Goal: Transaction & Acquisition: Purchase product/service

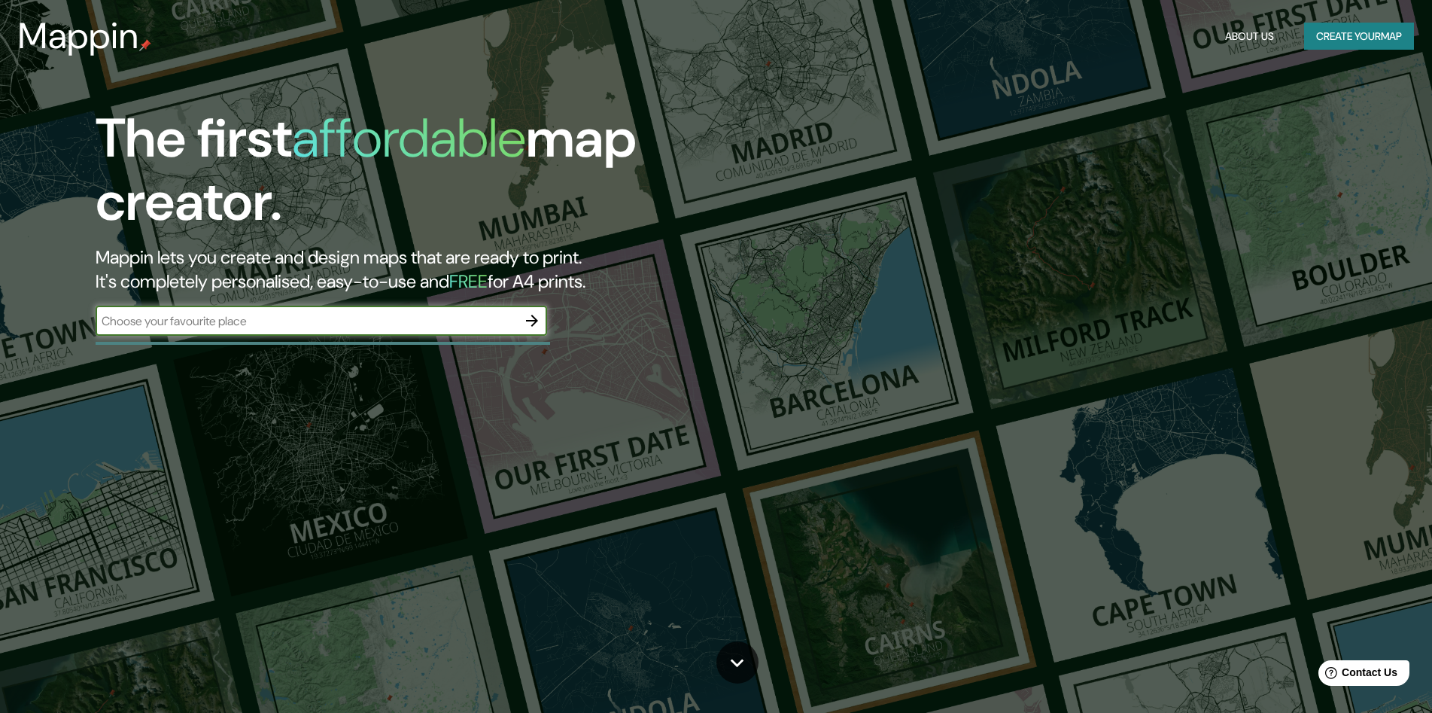
click at [339, 332] on div "​" at bounding box center [321, 320] width 451 height 30
paste input "MMW8+J2 Carcavelos, [GEOGRAPHIC_DATA]"
type input "MMW8+J2 Carcavelos, [GEOGRAPHIC_DATA]"
click at [536, 318] on icon "button" at bounding box center [532, 321] width 18 height 18
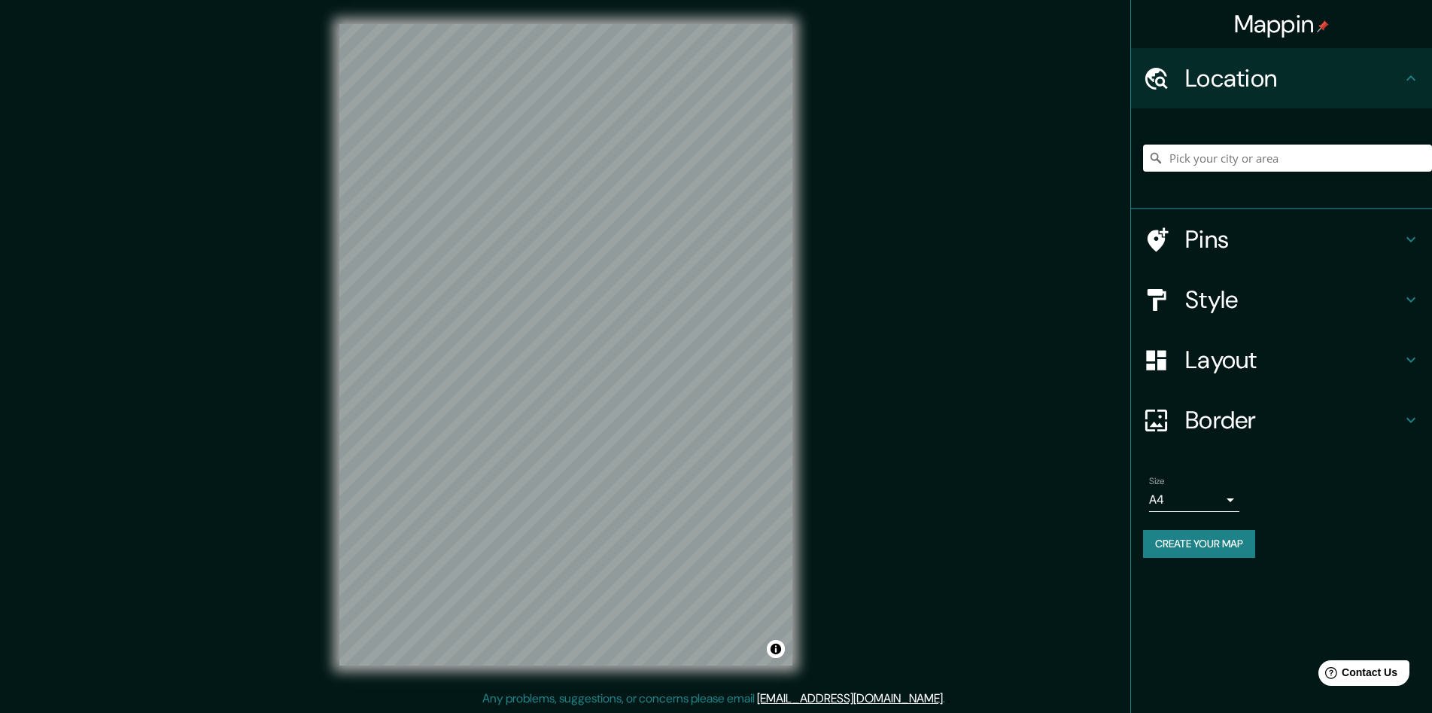
click at [1190, 147] on input "Pick your city or area" at bounding box center [1287, 157] width 289 height 27
paste input "MMW8+J2 Carcavelos, [GEOGRAPHIC_DATA]"
type input "Carcavelos, [GEOGRAPHIC_DATA], [GEOGRAPHIC_DATA]"
click at [1211, 487] on div "Size A4 single" at bounding box center [1194, 494] width 90 height 36
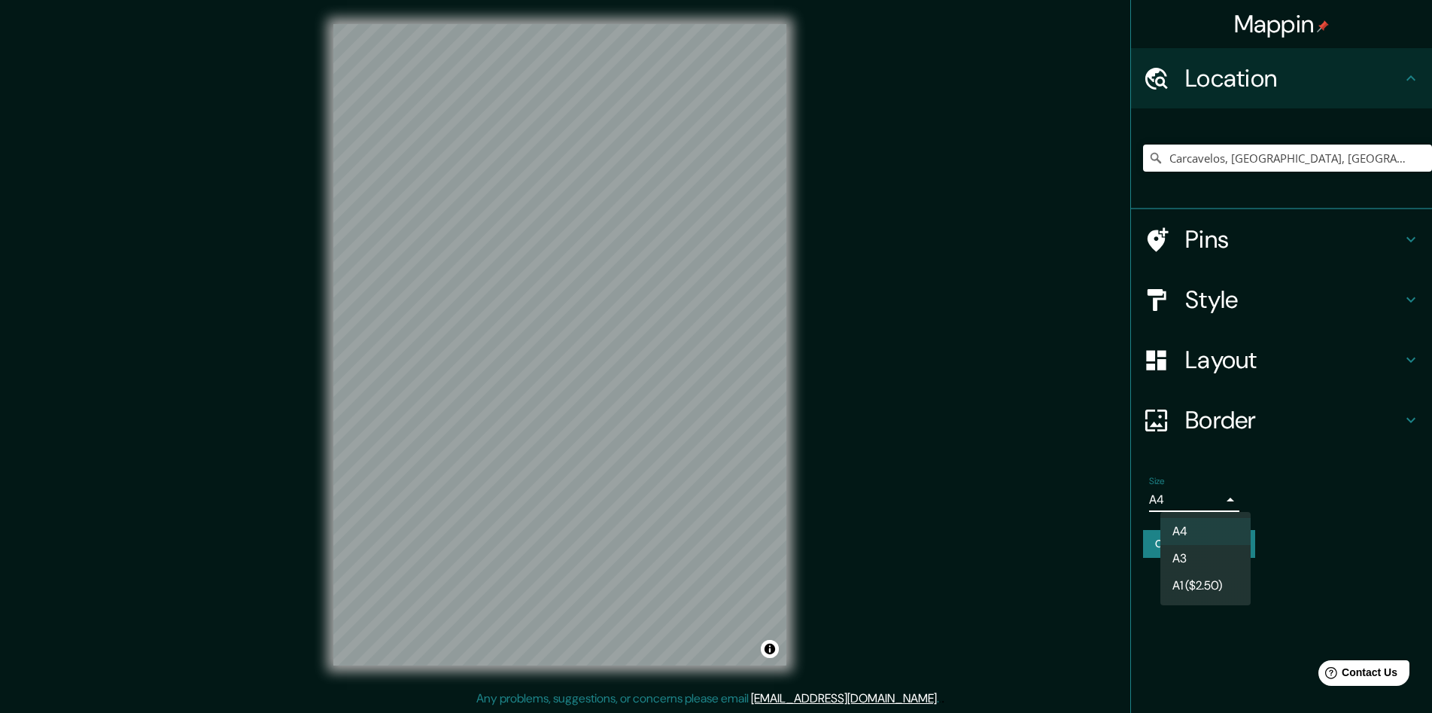
click at [1225, 496] on body "Mappin Location [GEOGRAPHIC_DATA], [GEOGRAPHIC_DATA], [GEOGRAPHIC_DATA] [GEOGRA…" at bounding box center [716, 356] width 1432 height 713
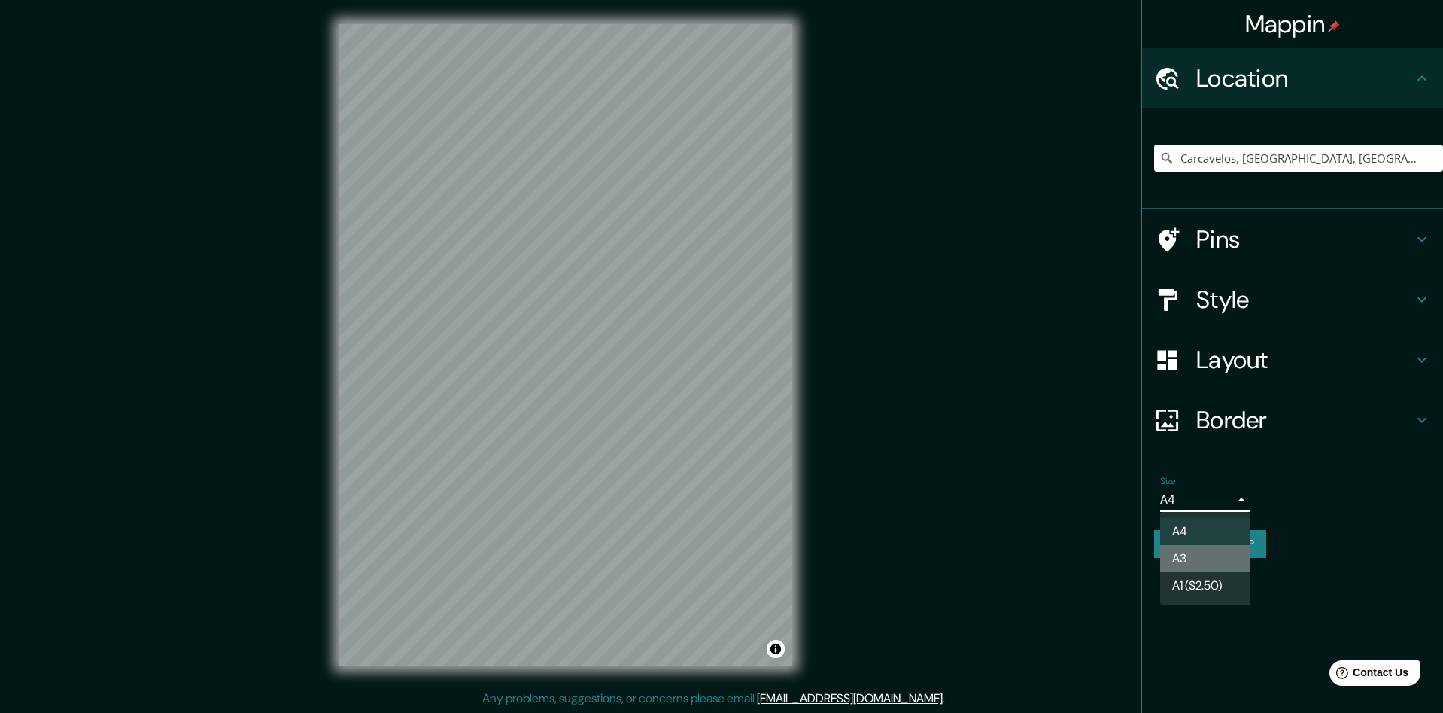
click at [1208, 549] on li "A3" at bounding box center [1205, 558] width 90 height 27
click at [1216, 506] on body "Mappin Location [GEOGRAPHIC_DATA], [GEOGRAPHIC_DATA], [GEOGRAPHIC_DATA] [GEOGRA…" at bounding box center [721, 356] width 1443 height 713
click at [1216, 524] on li "A4" at bounding box center [1205, 531] width 90 height 27
type input "single"
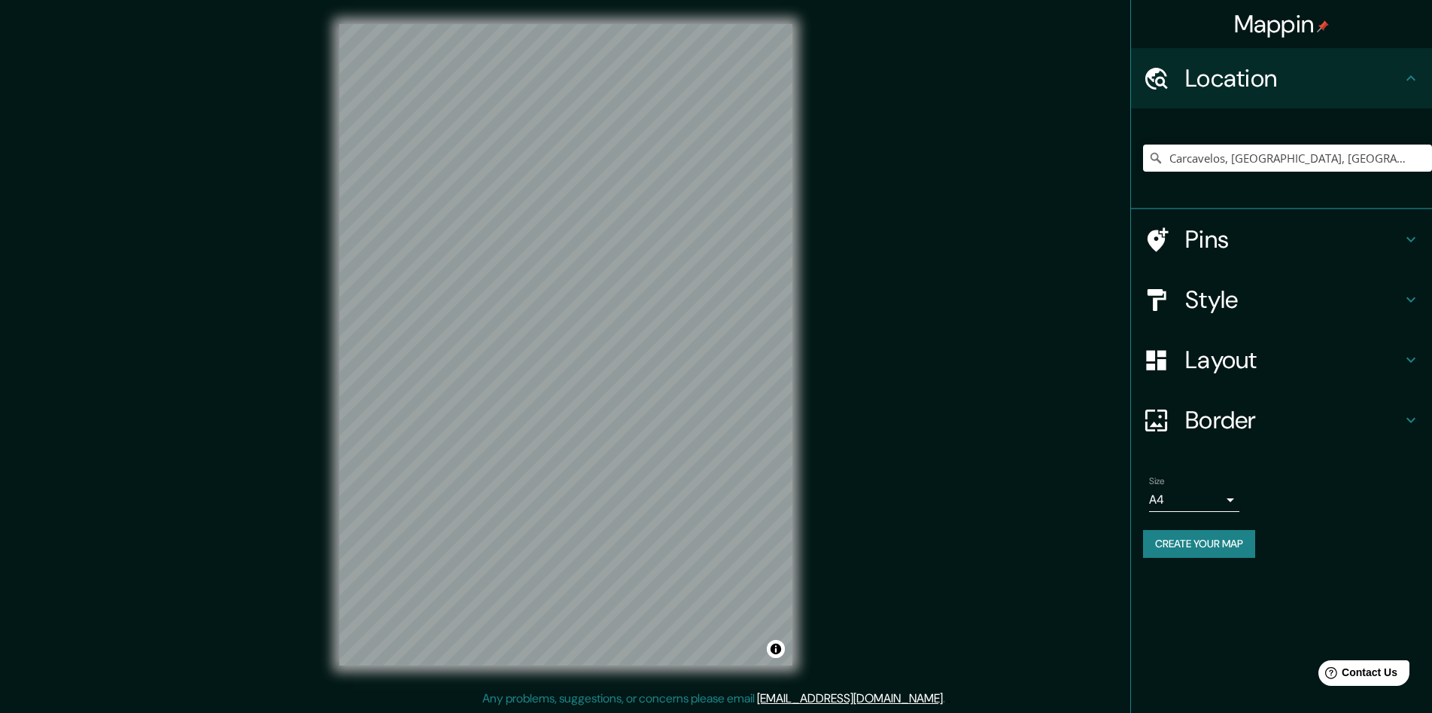
click at [1281, 493] on div "Size A4 single" at bounding box center [1281, 494] width 277 height 48
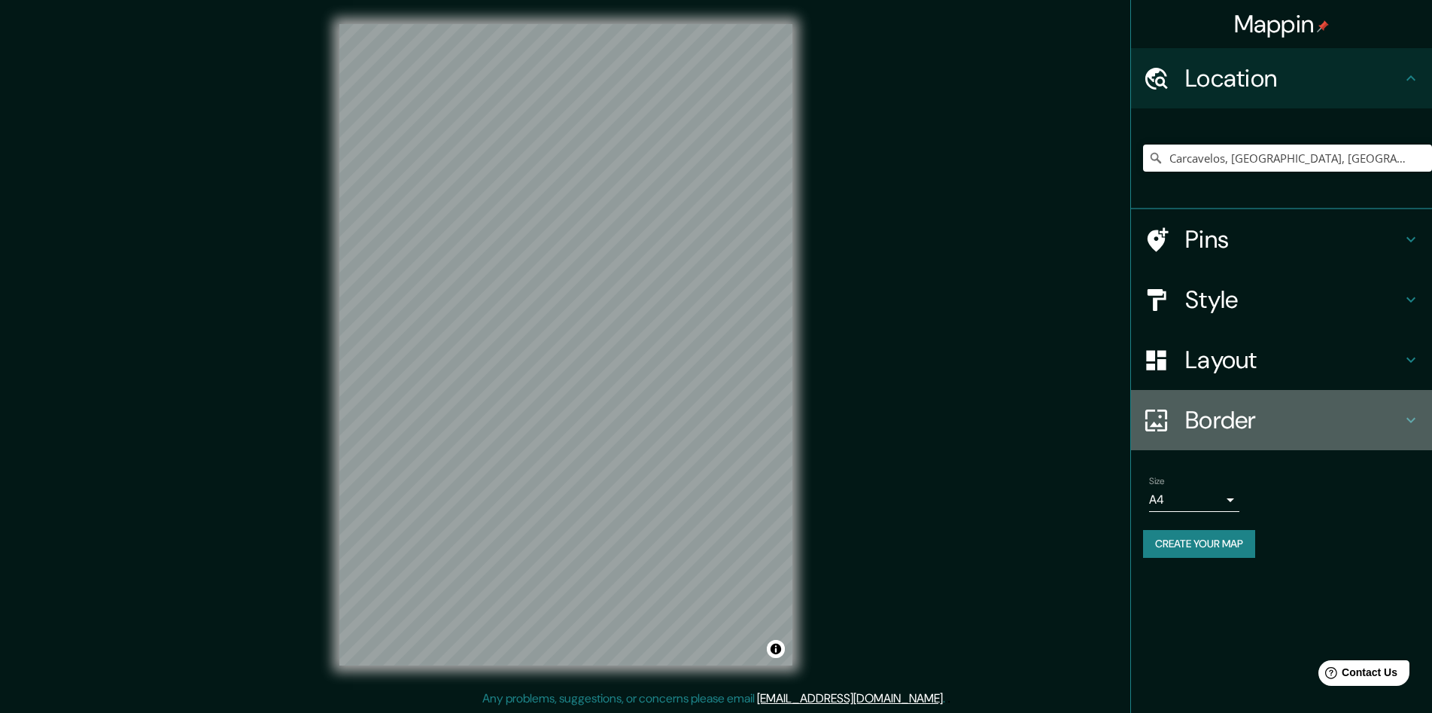
click at [1308, 433] on h4 "Border" at bounding box center [1293, 420] width 217 height 30
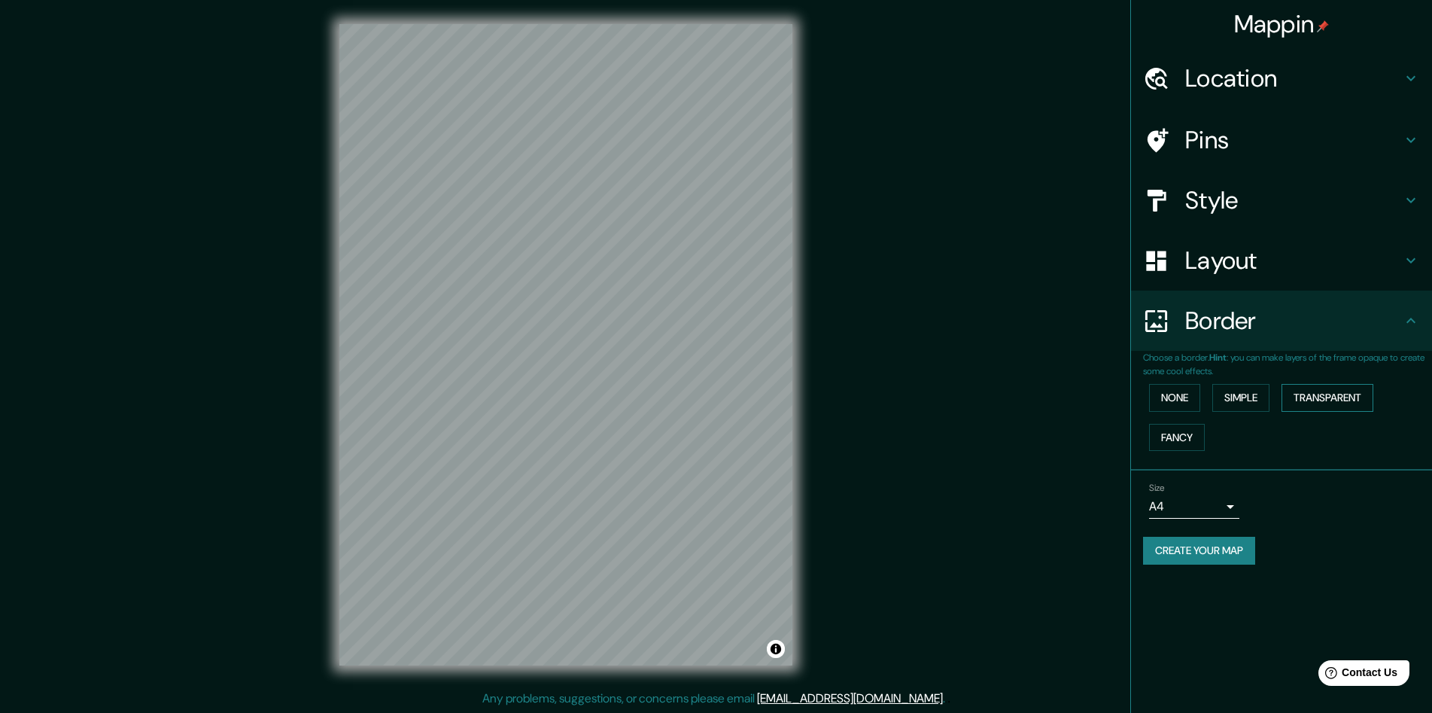
click at [1328, 397] on button "Transparent" at bounding box center [1327, 398] width 92 height 28
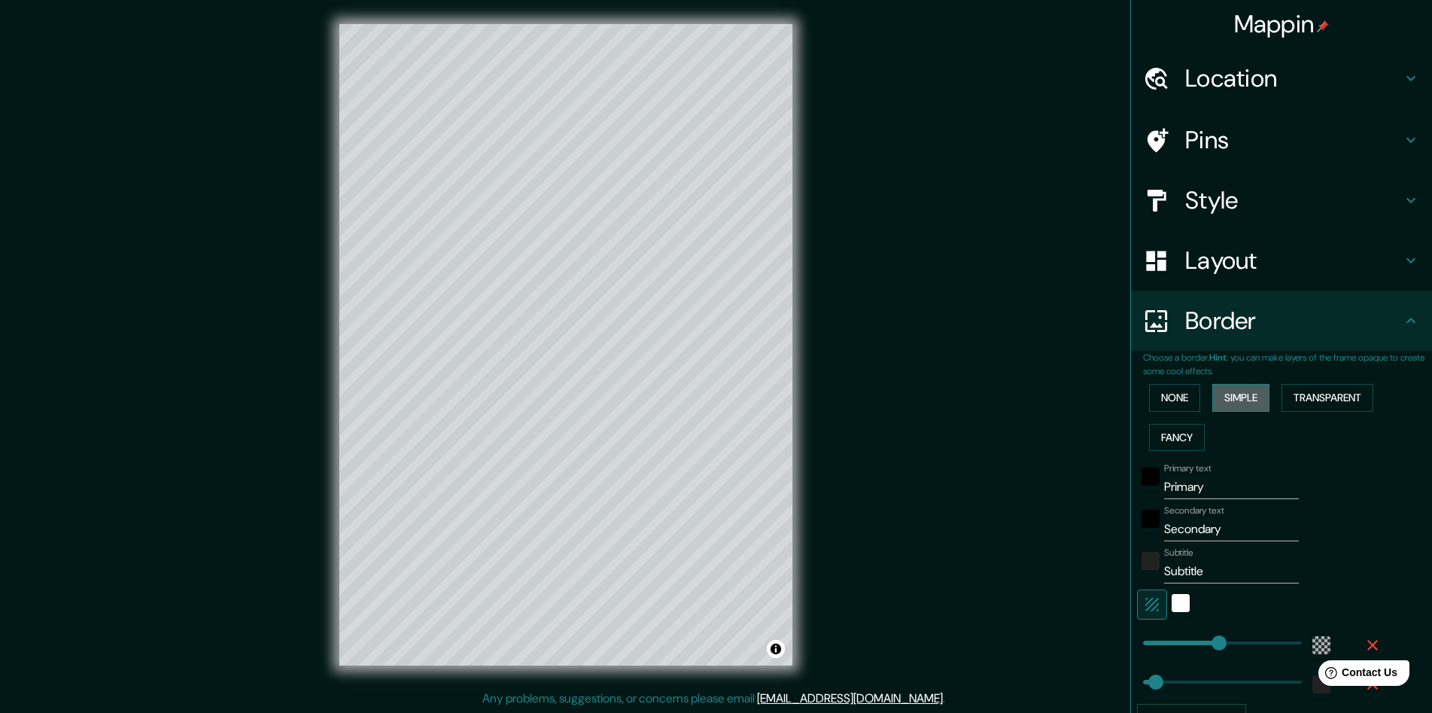
click at [1235, 405] on button "Simple" at bounding box center [1240, 398] width 57 height 28
click at [1166, 398] on button "None" at bounding box center [1174, 398] width 51 height 28
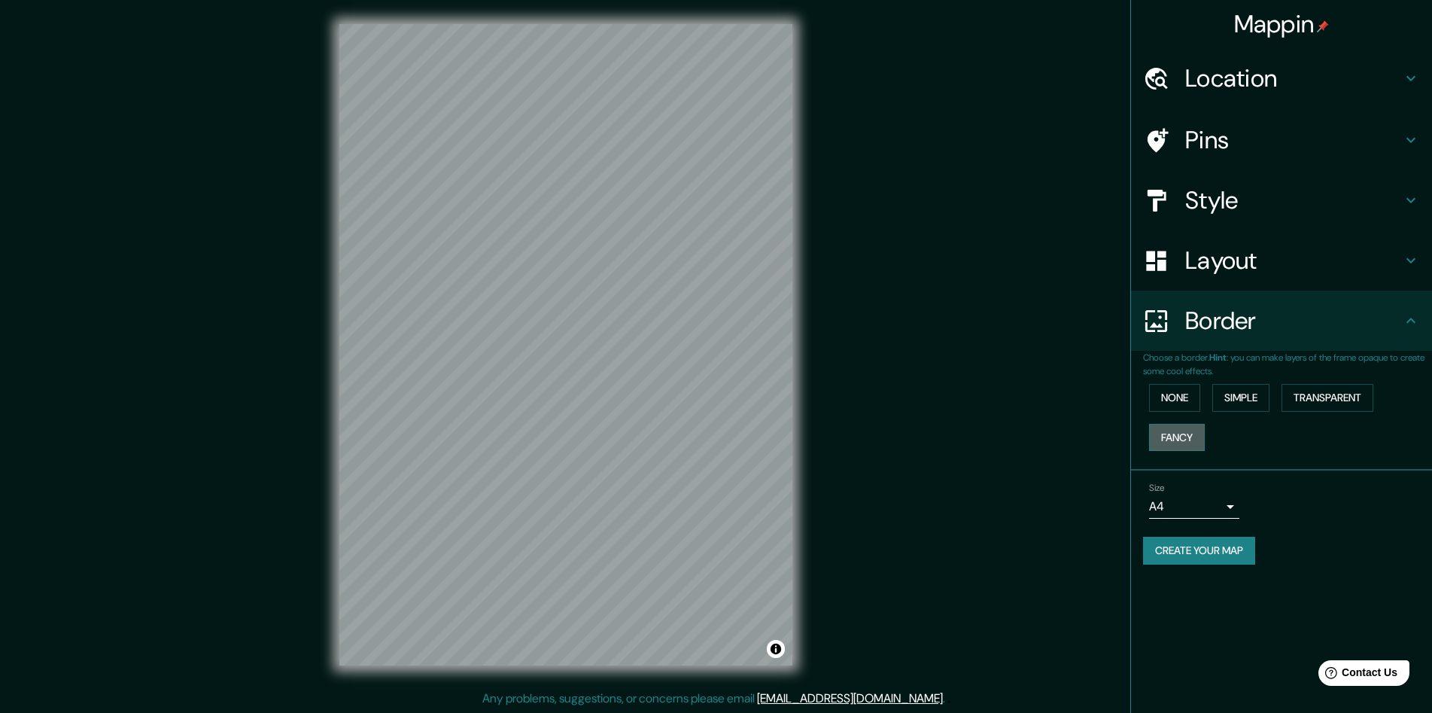
click at [1178, 444] on button "Fancy" at bounding box center [1177, 438] width 56 height 28
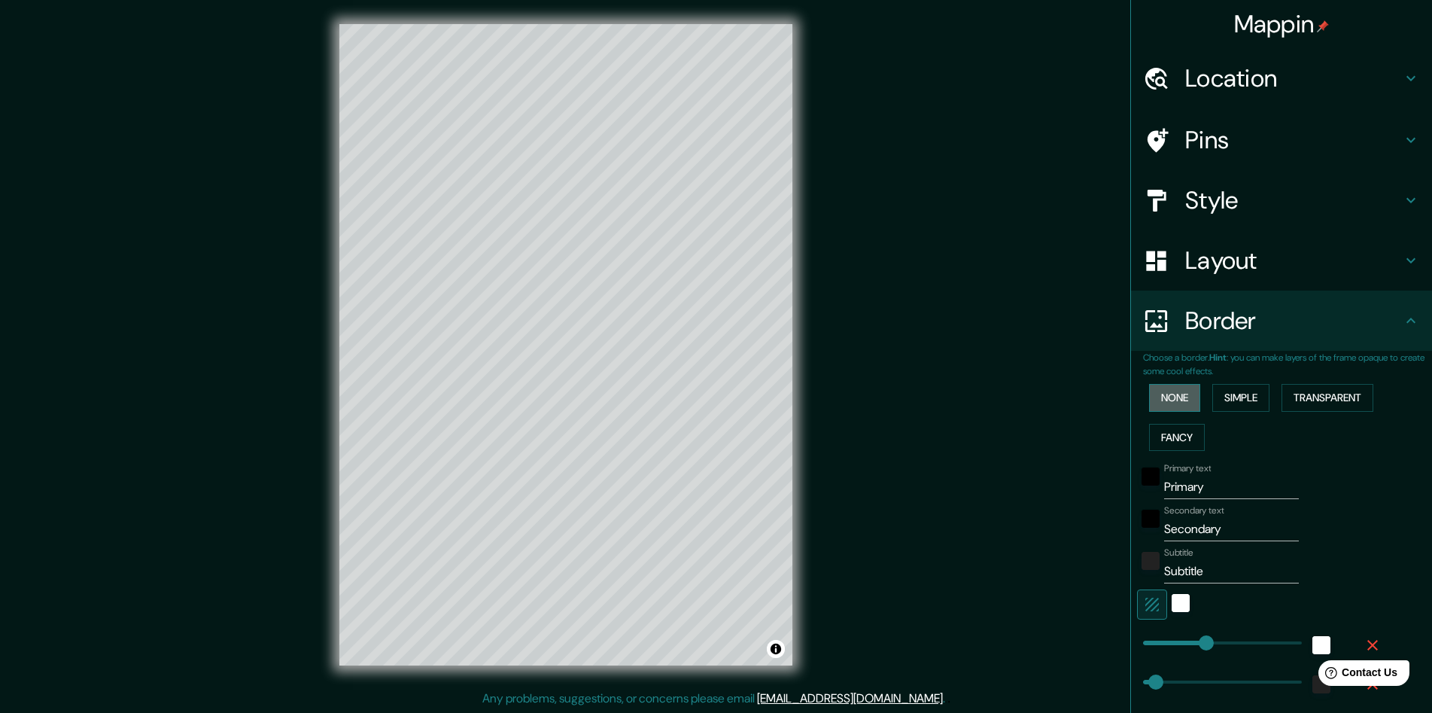
click at [1166, 398] on button "None" at bounding box center [1174, 398] width 51 height 28
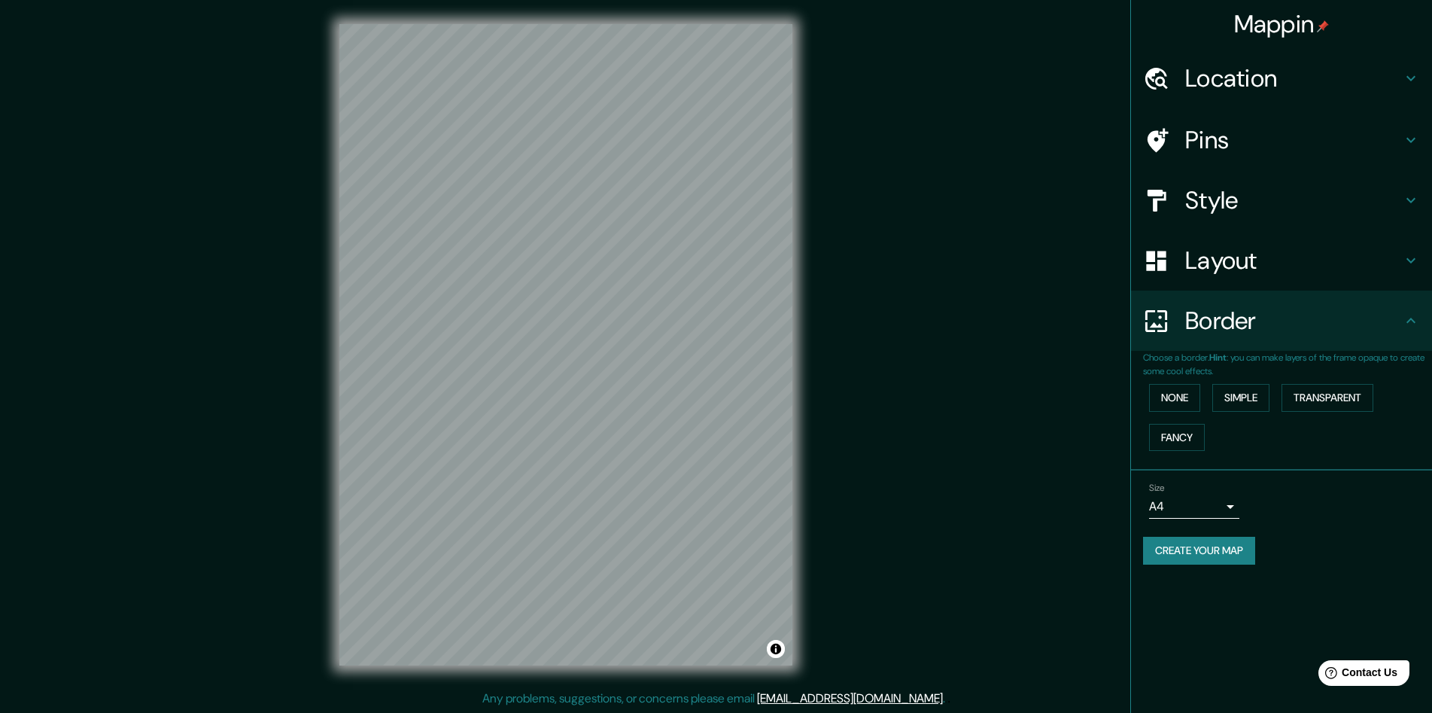
click at [1260, 260] on h4 "Layout" at bounding box center [1293, 260] width 217 height 30
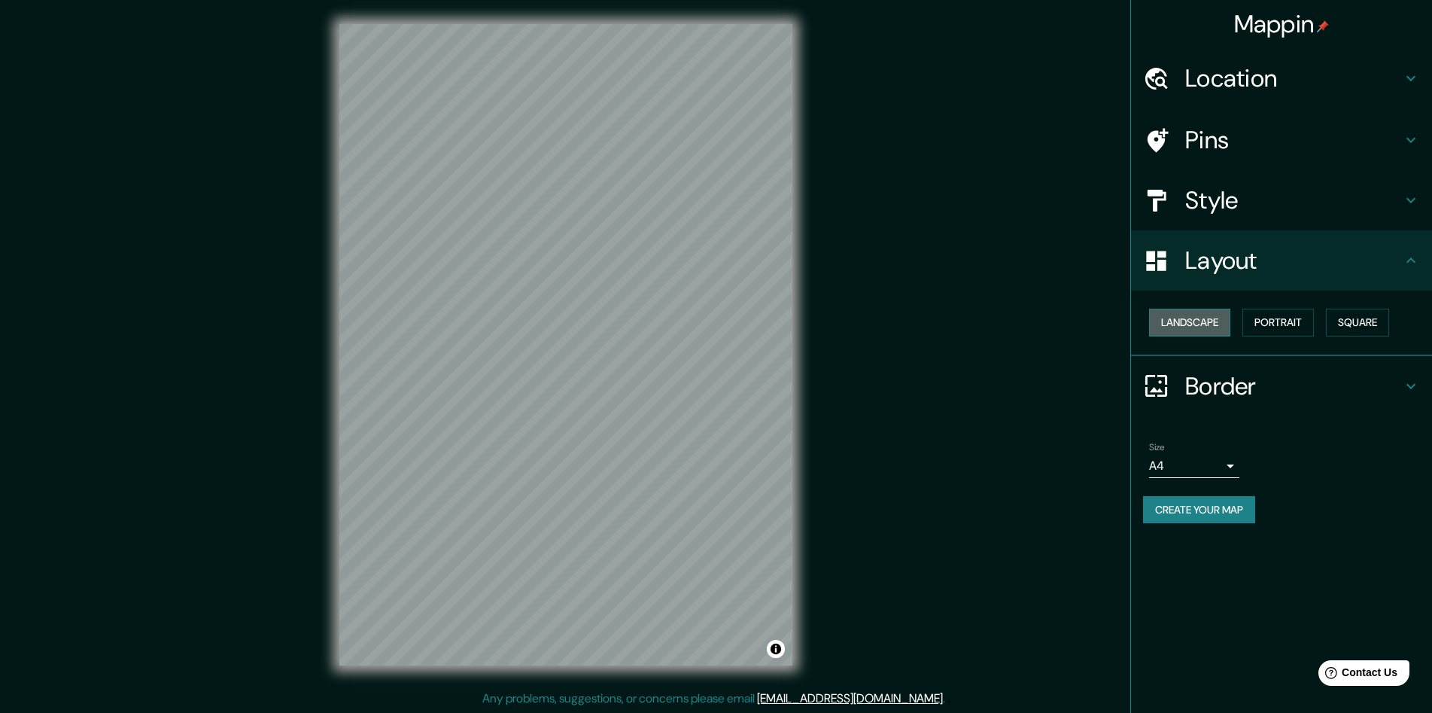
click at [1204, 329] on button "Landscape" at bounding box center [1189, 323] width 81 height 28
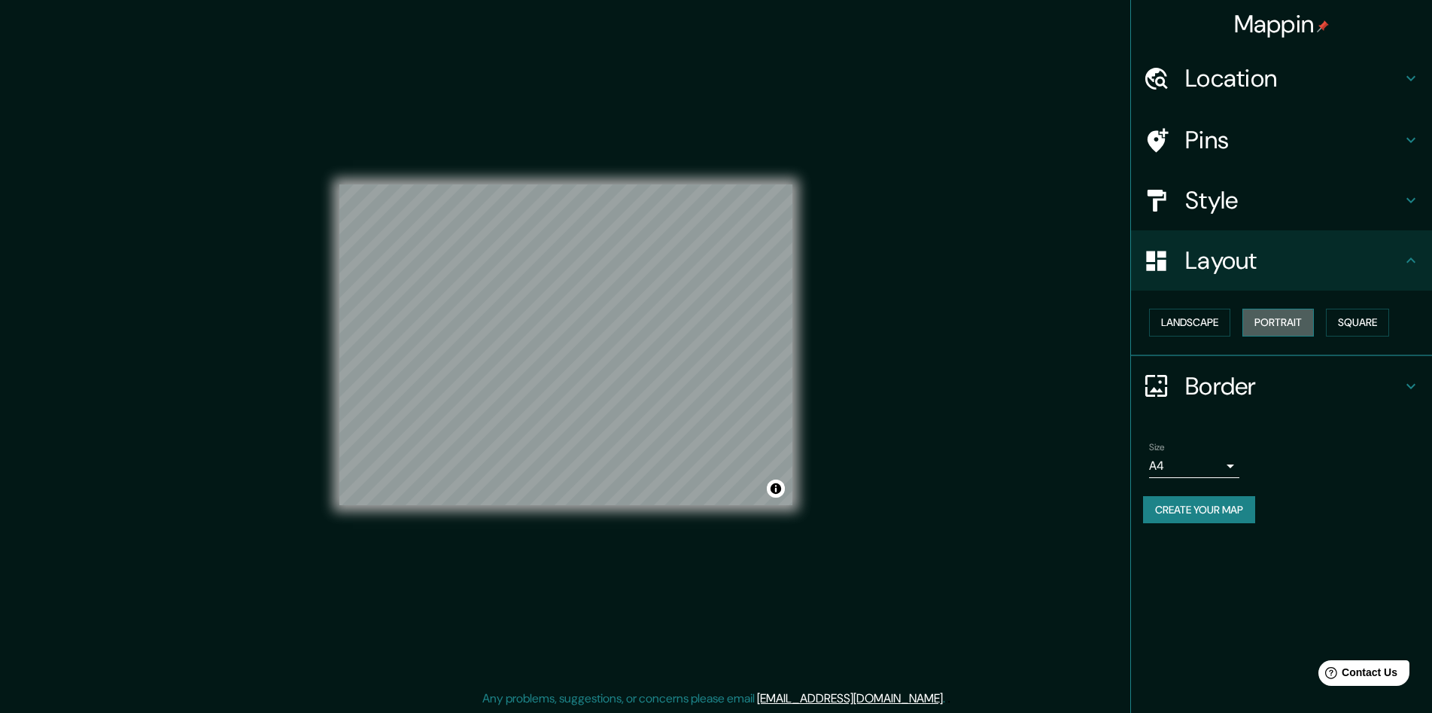
click at [1264, 323] on button "Portrait" at bounding box center [1277, 323] width 71 height 28
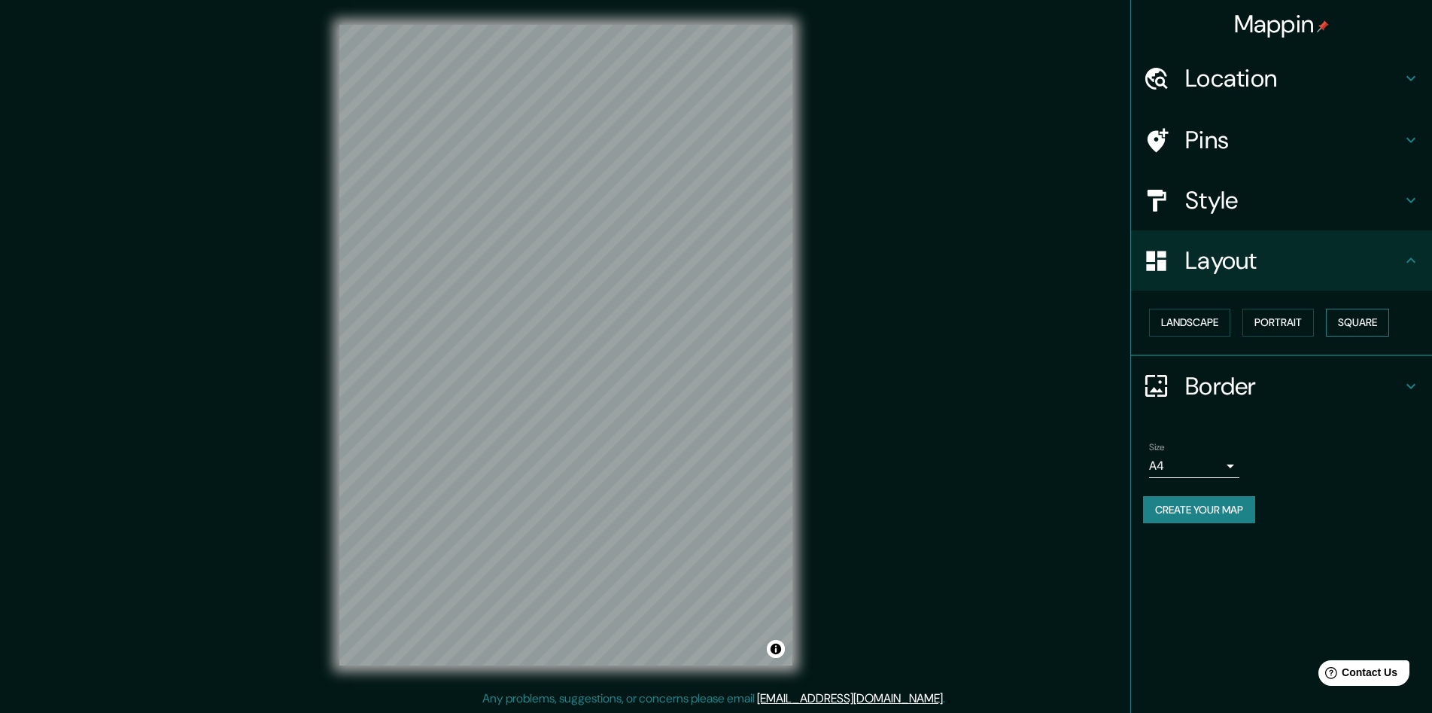
click at [1326, 309] on button "Square" at bounding box center [1357, 323] width 63 height 28
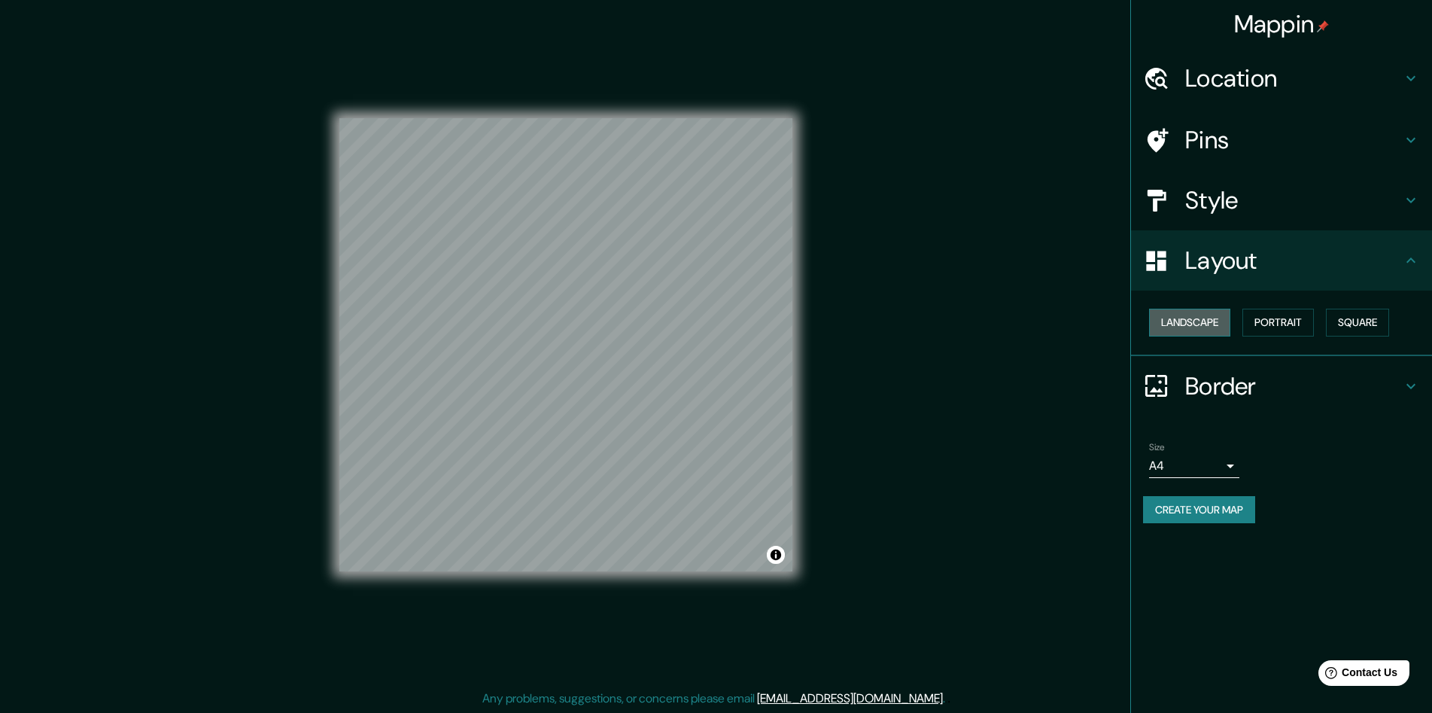
click at [1179, 315] on button "Landscape" at bounding box center [1189, 323] width 81 height 28
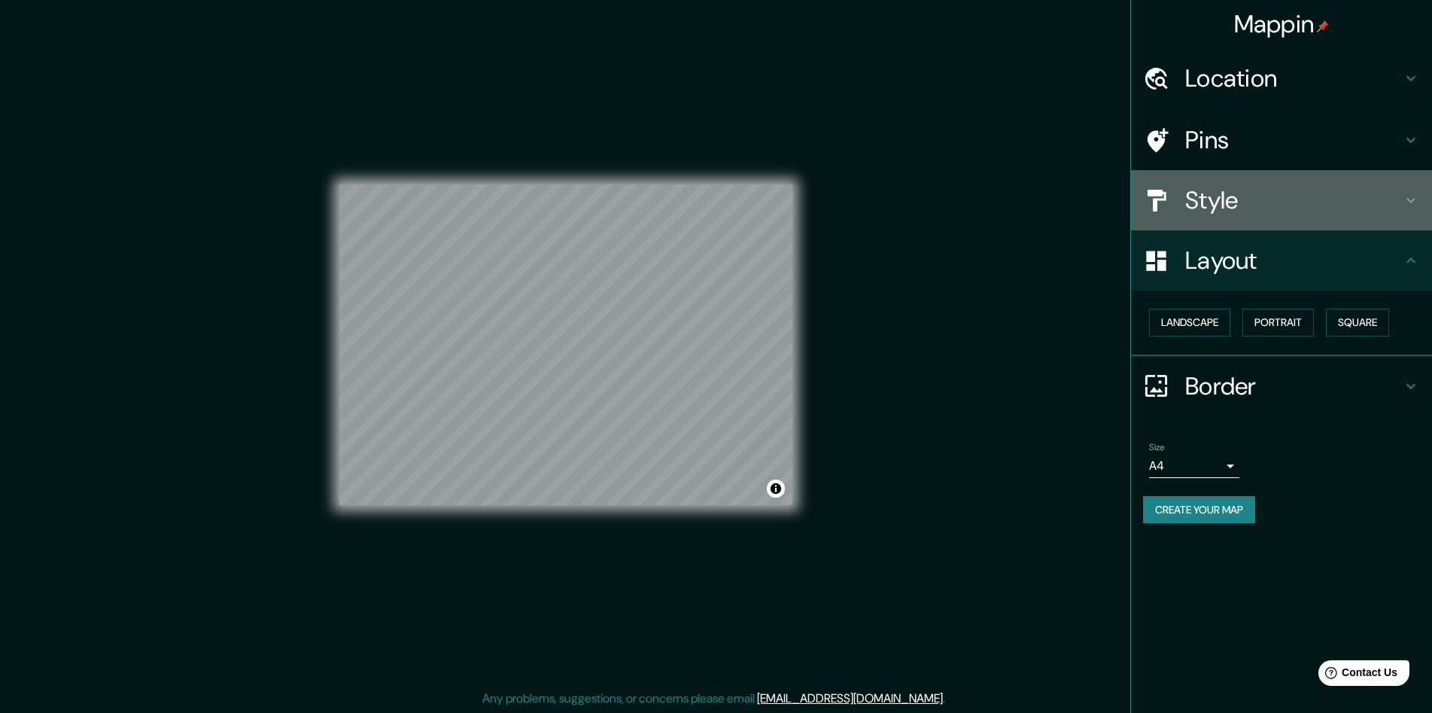
click at [1260, 210] on h4 "Style" at bounding box center [1293, 200] width 217 height 30
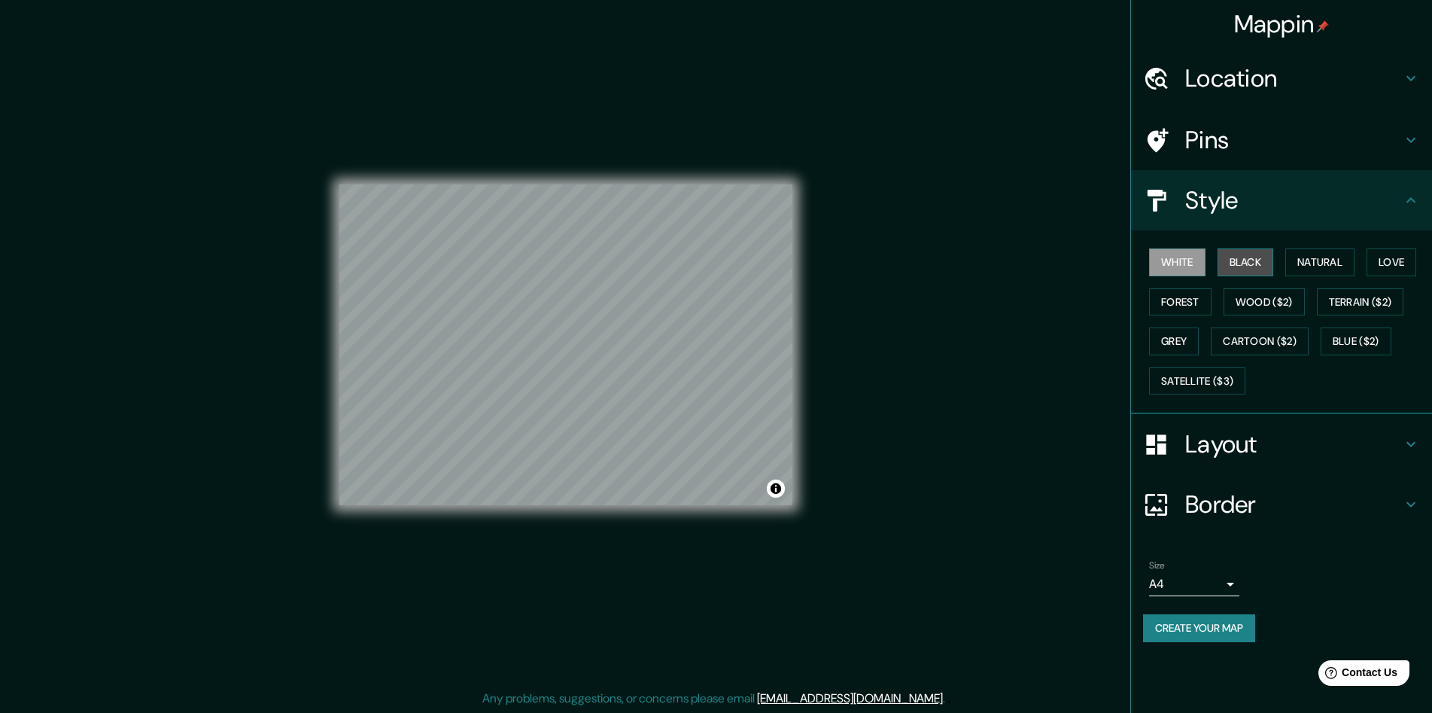
click at [1254, 260] on button "Black" at bounding box center [1245, 262] width 56 height 28
click at [1315, 261] on button "Natural" at bounding box center [1319, 262] width 69 height 28
click at [1378, 260] on button "Love" at bounding box center [1391, 262] width 50 height 28
click at [1183, 306] on button "Forest" at bounding box center [1180, 302] width 62 height 28
click at [1183, 342] on button "Grey" at bounding box center [1174, 341] width 50 height 28
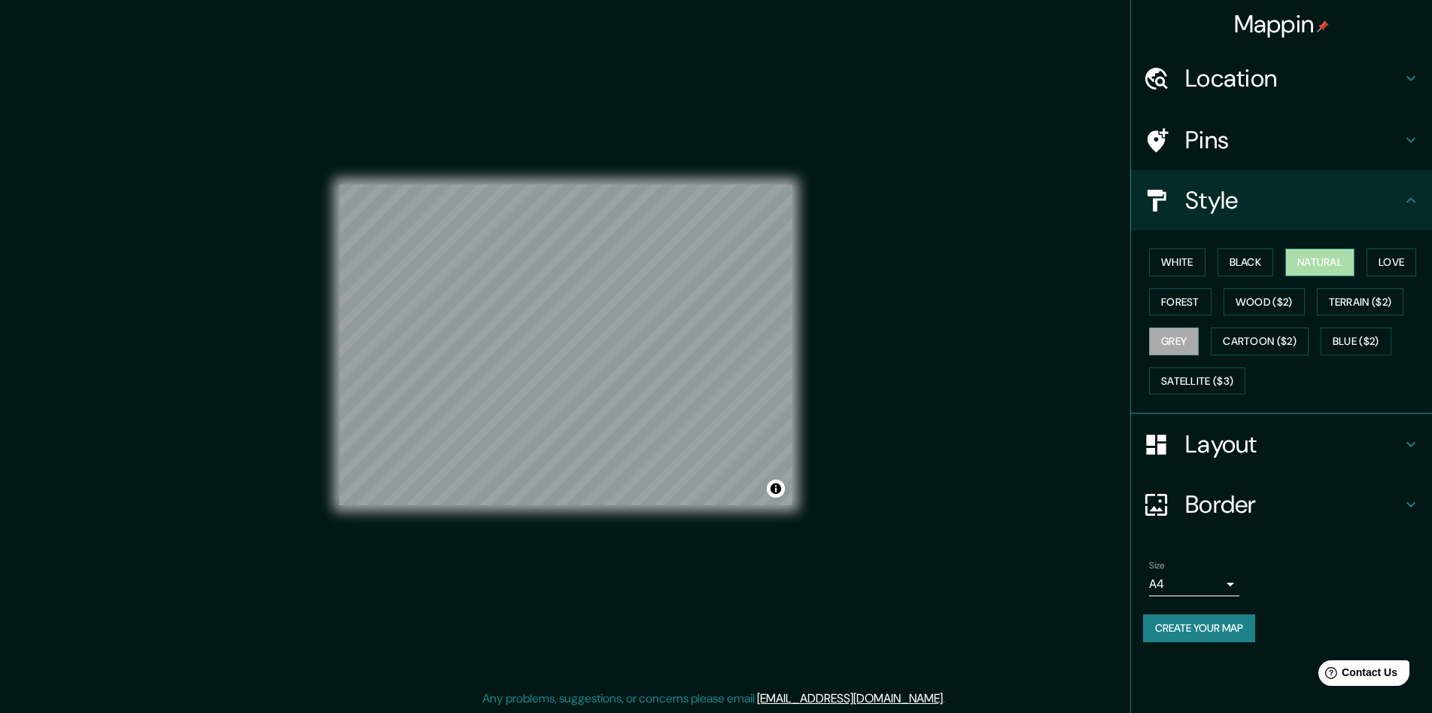
click at [1321, 258] on button "Natural" at bounding box center [1319, 262] width 69 height 28
click at [1296, 334] on button "Cartoon ($2)" at bounding box center [1260, 341] width 98 height 28
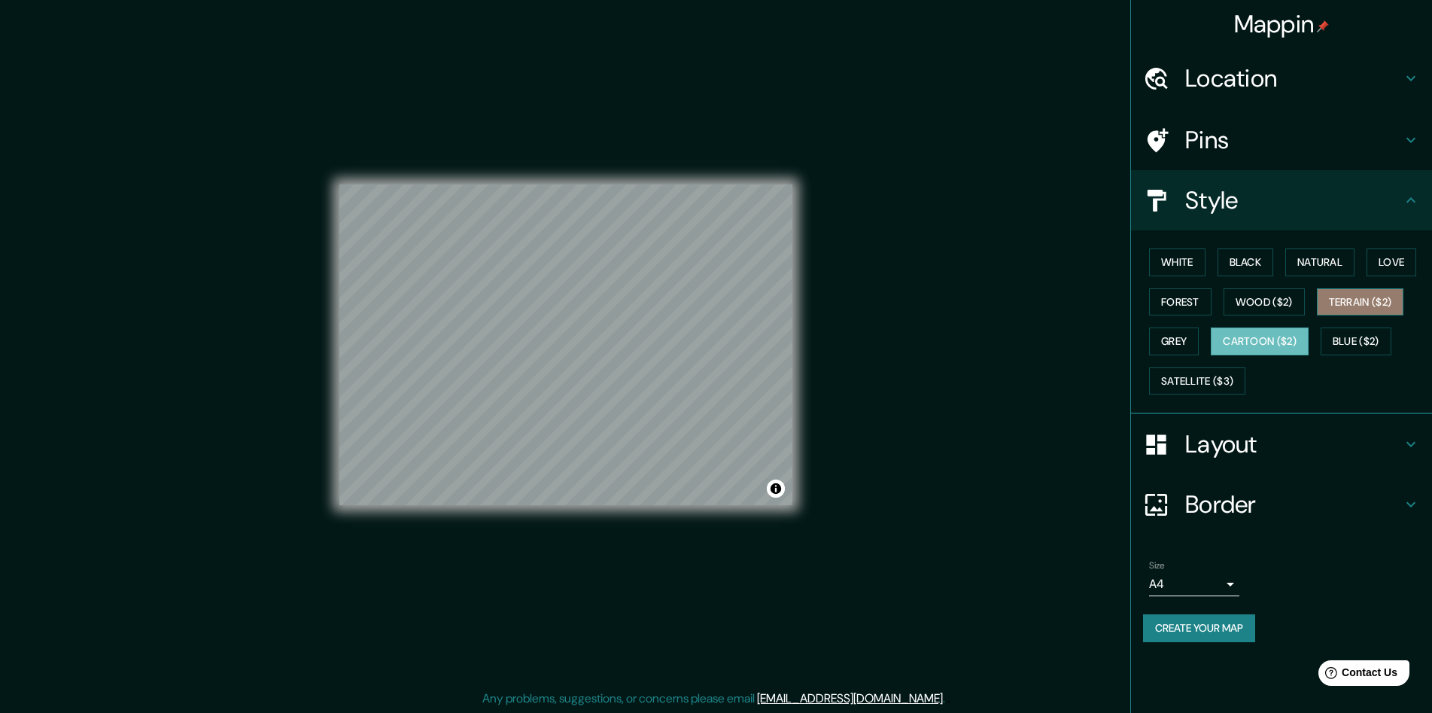
click at [1378, 299] on button "Terrain ($2)" at bounding box center [1360, 302] width 87 height 28
click at [1178, 266] on button "White" at bounding box center [1177, 262] width 56 height 28
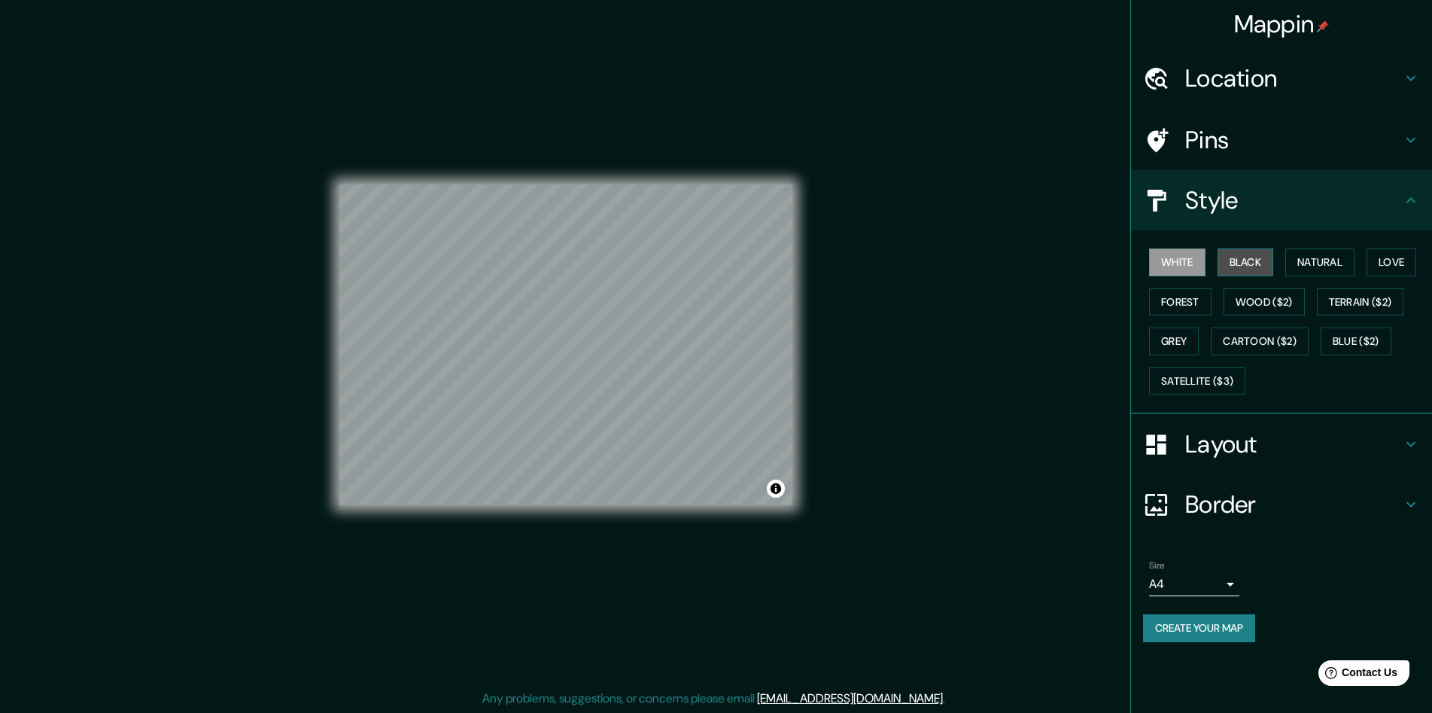
click at [1230, 258] on button "Black" at bounding box center [1245, 262] width 56 height 28
click at [1310, 255] on button "Natural" at bounding box center [1319, 262] width 69 height 28
click at [856, 291] on div "Mappin Location [GEOGRAPHIC_DATA], [GEOGRAPHIC_DATA], [GEOGRAPHIC_DATA] [GEOGRA…" at bounding box center [716, 356] width 1432 height 713
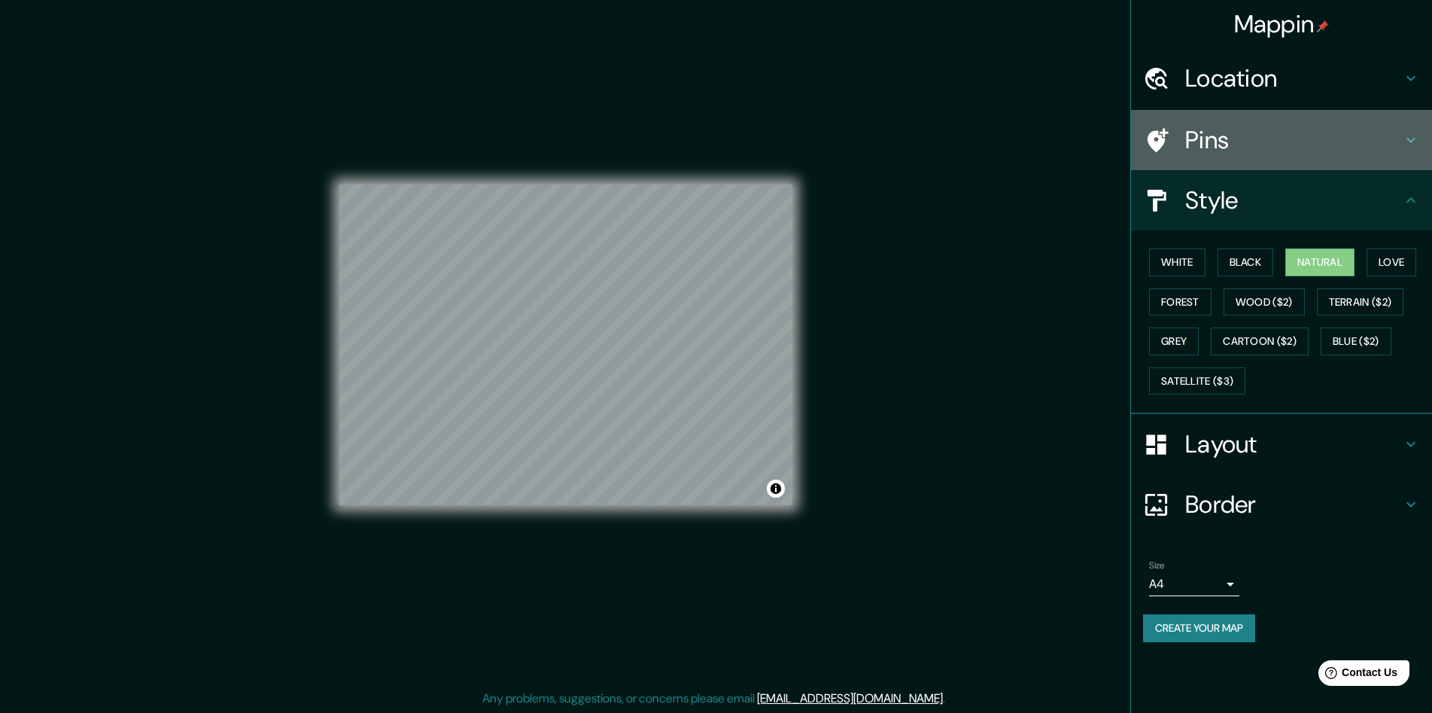
click at [1254, 150] on h4 "Pins" at bounding box center [1293, 140] width 217 height 30
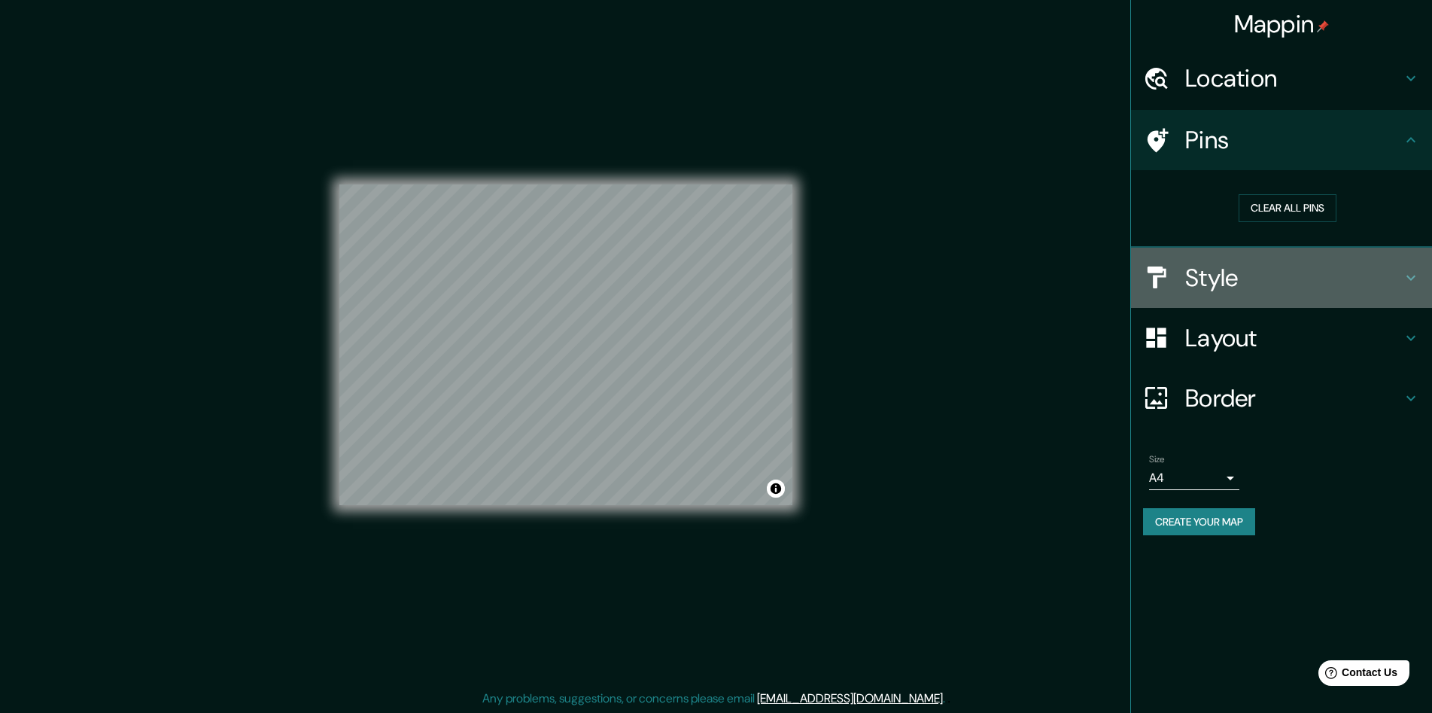
click at [1284, 269] on h4 "Style" at bounding box center [1293, 278] width 217 height 30
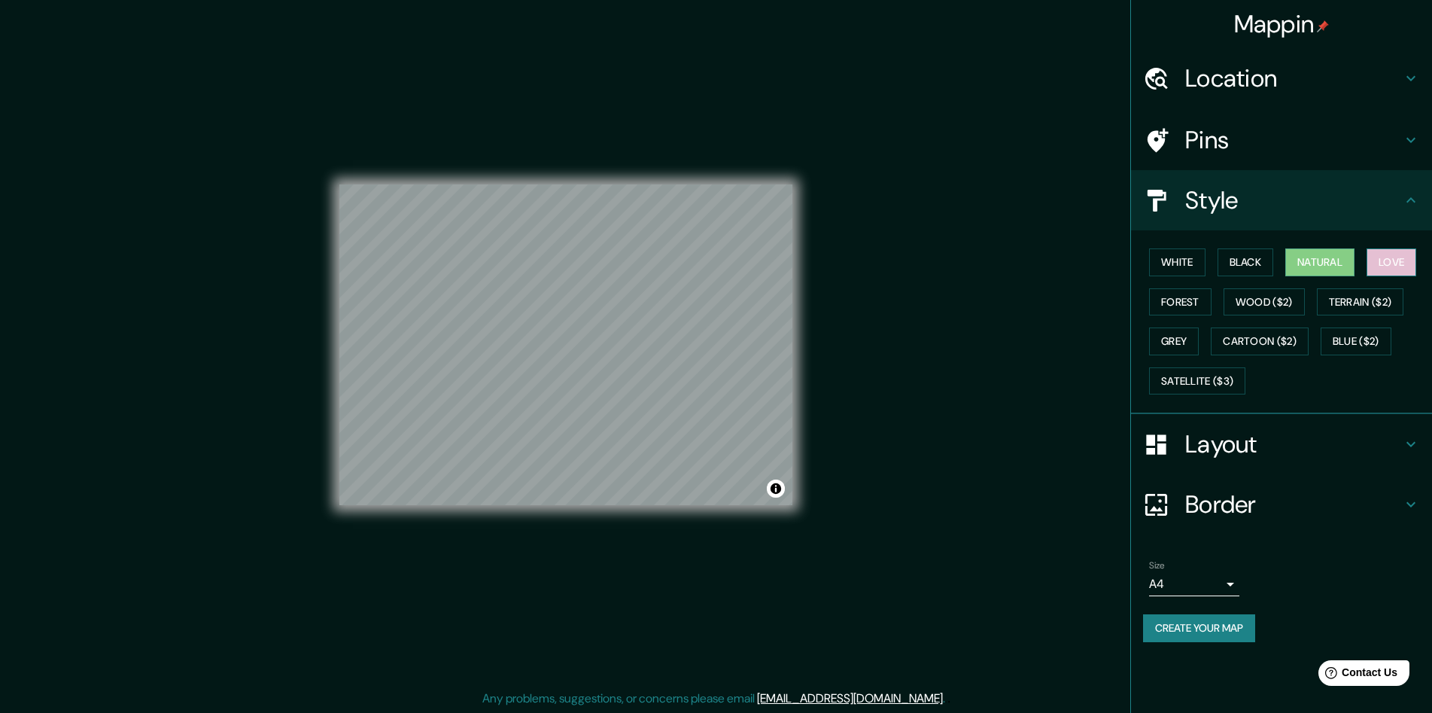
click at [1370, 257] on button "Love" at bounding box center [1391, 262] width 50 height 28
click at [1058, 376] on div "Mappin Location [GEOGRAPHIC_DATA], [GEOGRAPHIC_DATA], [GEOGRAPHIC_DATA] [GEOGRA…" at bounding box center [716, 356] width 1432 height 713
